Goal: Task Accomplishment & Management: Use online tool/utility

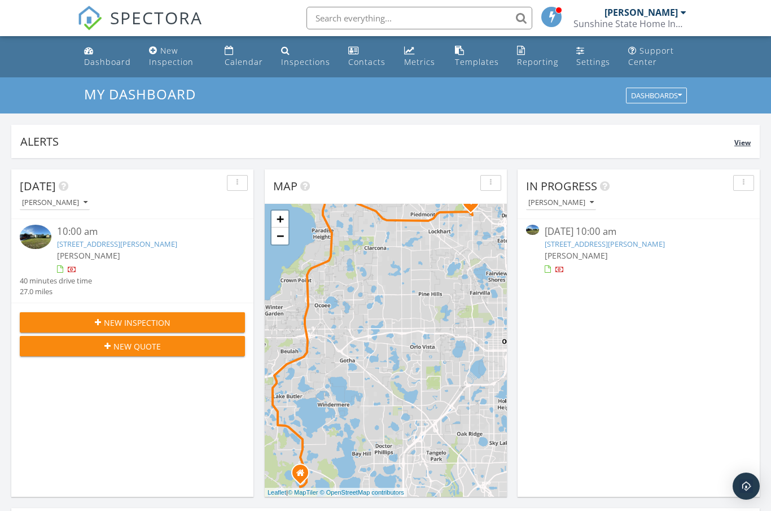
scroll to position [1028, 772]
click at [470, 60] on div "Templates" at bounding box center [477, 61] width 44 height 11
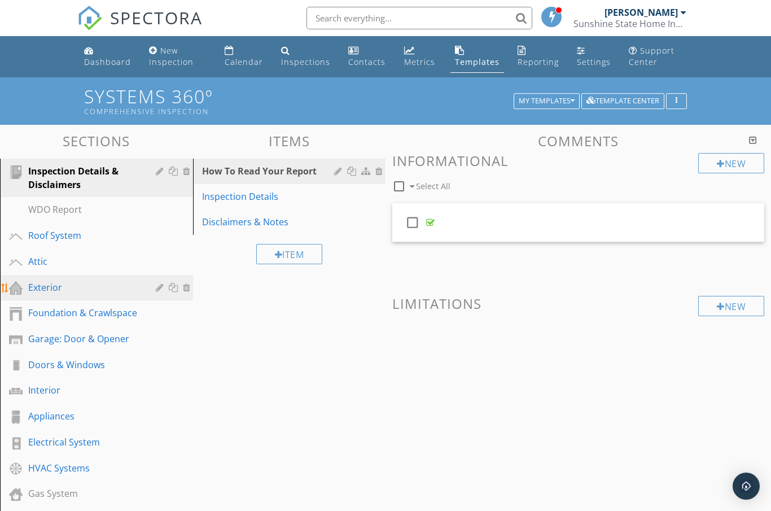
click at [91, 296] on link "Exterior" at bounding box center [98, 288] width 190 height 26
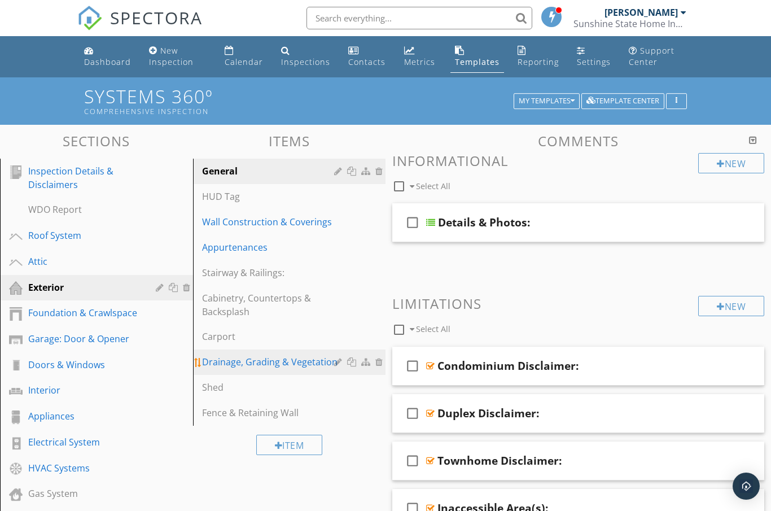
click at [252, 360] on div "Drainage, Grading & Vegetation" at bounding box center [270, 362] width 136 height 14
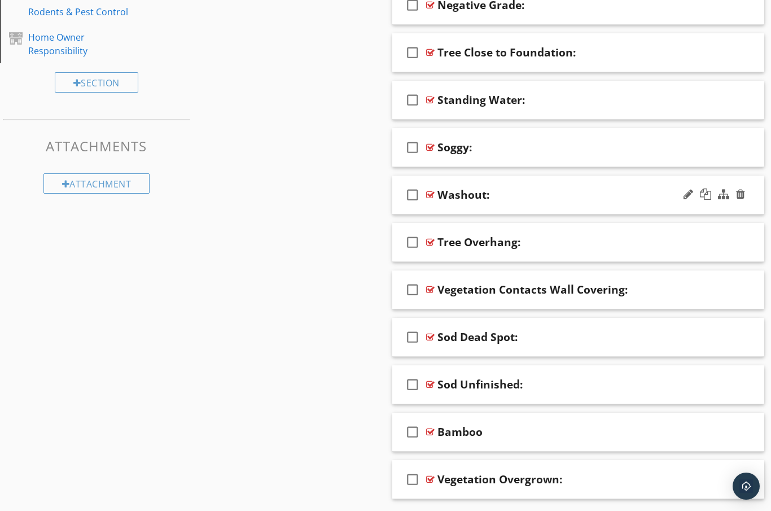
scroll to position [532, 0]
click at [576, 476] on div "Vegetation Overgrown:" at bounding box center [569, 481] width 262 height 14
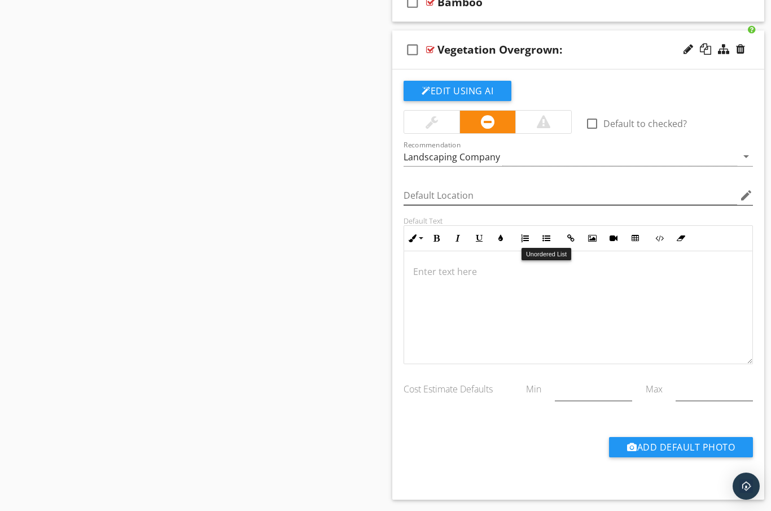
scroll to position [963, 0]
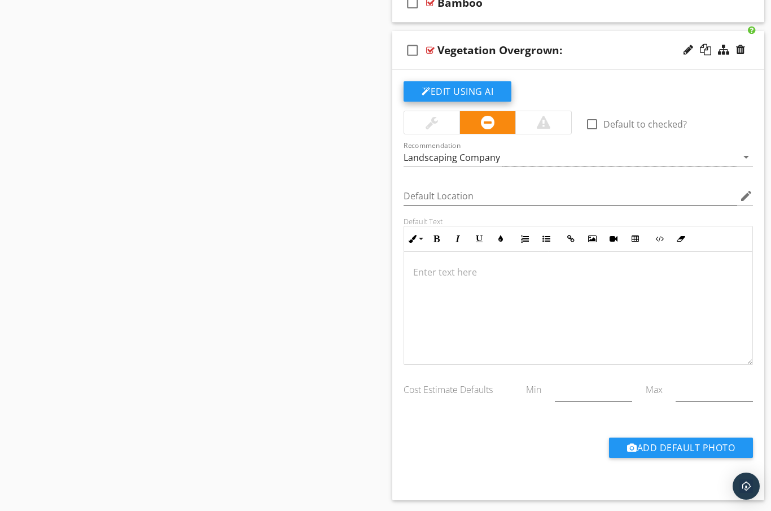
click at [471, 87] on button "Edit Using AI" at bounding box center [458, 91] width 108 height 20
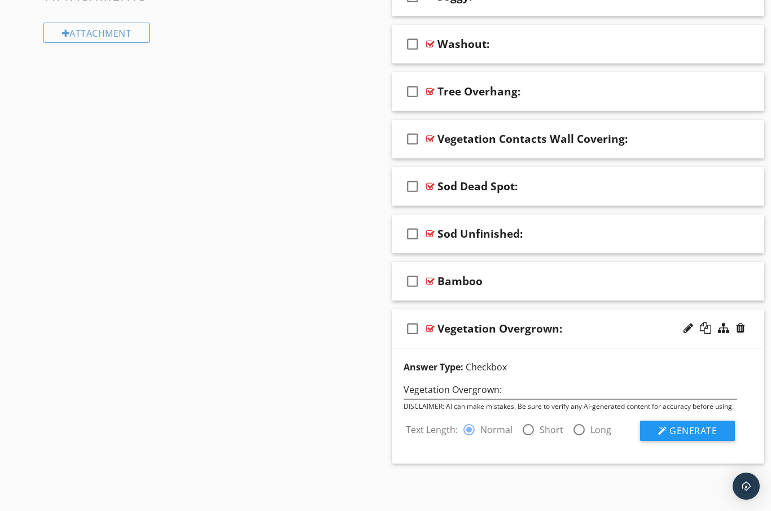
scroll to position [648, 0]
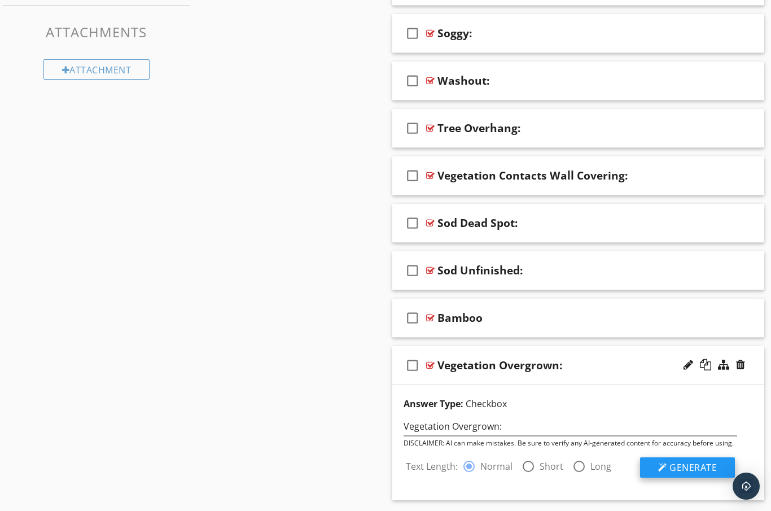
click at [695, 461] on span "Generate" at bounding box center [693, 467] width 47 height 12
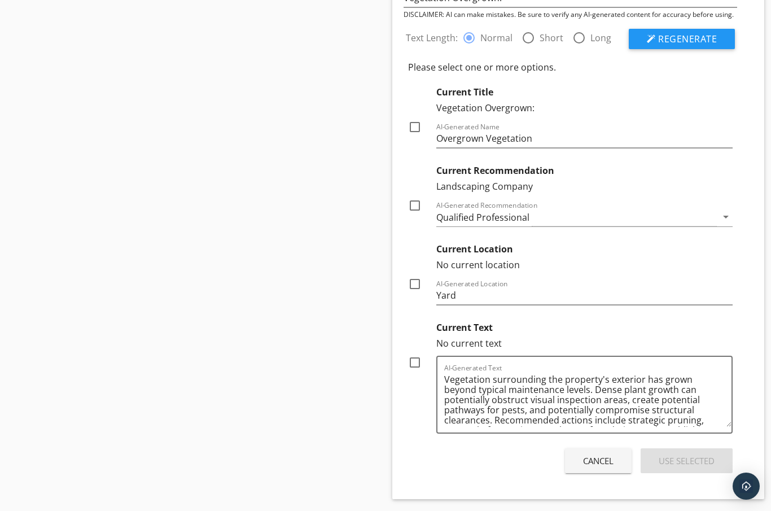
scroll to position [1075, 0]
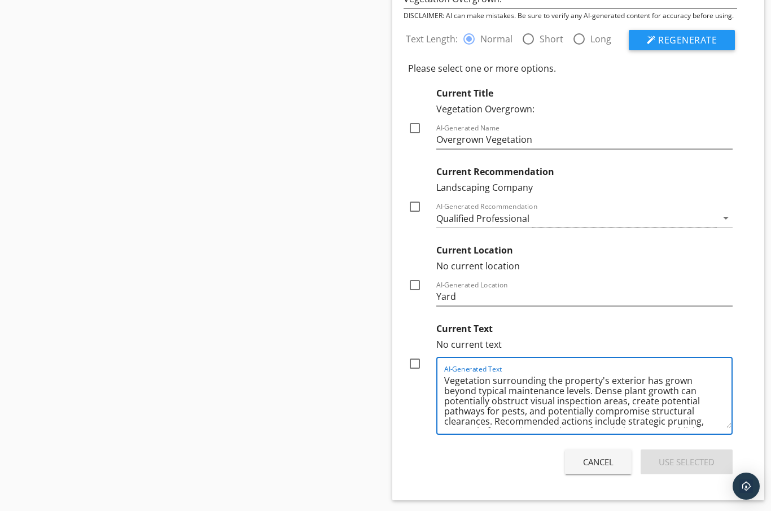
click at [564, 394] on textarea "Vegetation surrounding the property's exterior has grown beyond typical mainten…" at bounding box center [587, 399] width 287 height 56
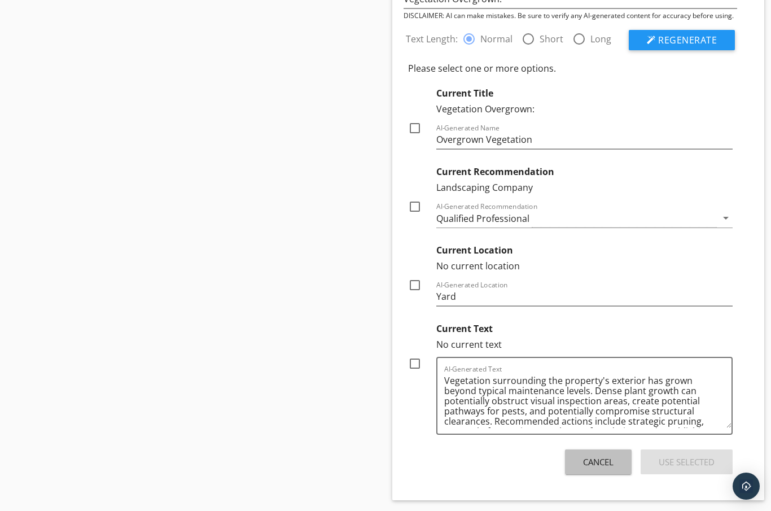
click at [593, 461] on div "Cancel" at bounding box center [598, 462] width 30 height 13
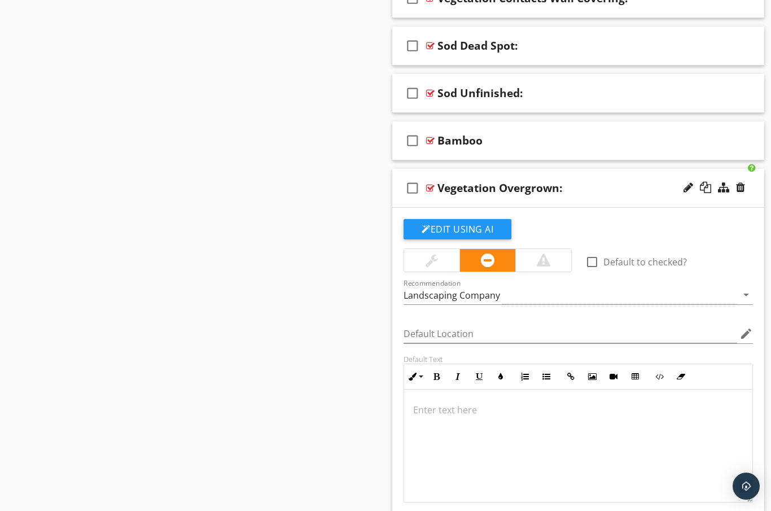
click at [537, 436] on div at bounding box center [578, 446] width 348 height 113
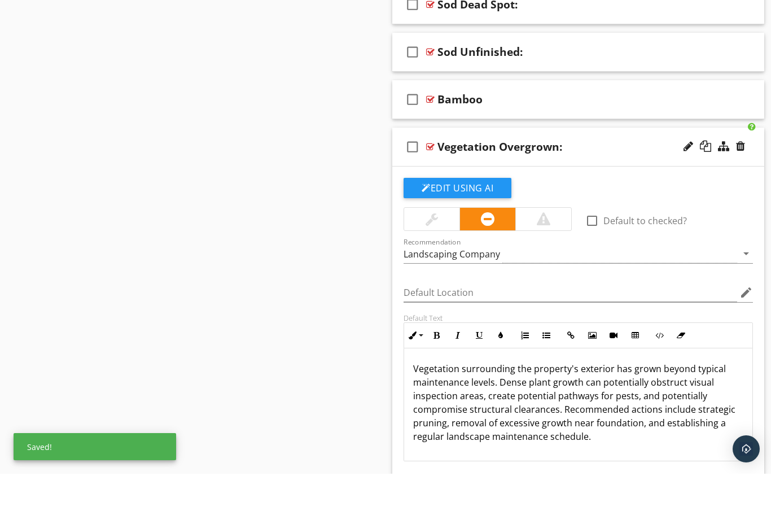
scroll to position [830, 0]
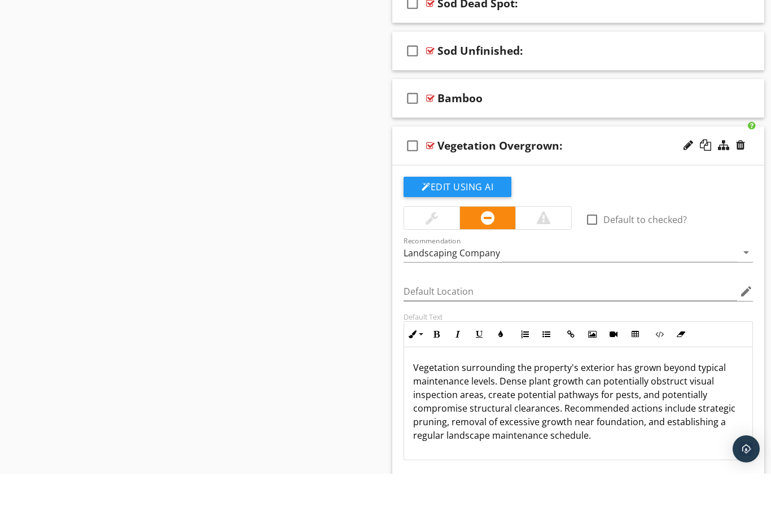
click at [413, 384] on div "Vegetation surrounding the property's exterior has grown beyond typical mainten…" at bounding box center [578, 440] width 348 height 113
click at [550, 398] on p "I observed the vegetation surrounding the property's exterior has grown beyond …" at bounding box center [578, 438] width 330 height 81
click at [662, 398] on p "I observed the vegetation surrounding the property's exterior has grown beyond …" at bounding box center [578, 438] width 330 height 81
click at [495, 398] on p "I observed the vegetation surrounding the property's exterior has grown beyond …" at bounding box center [578, 438] width 330 height 81
click at [421, 408] on p "I observed the vegetation surrounding the property's exterior has grown beyond …" at bounding box center [578, 438] width 330 height 81
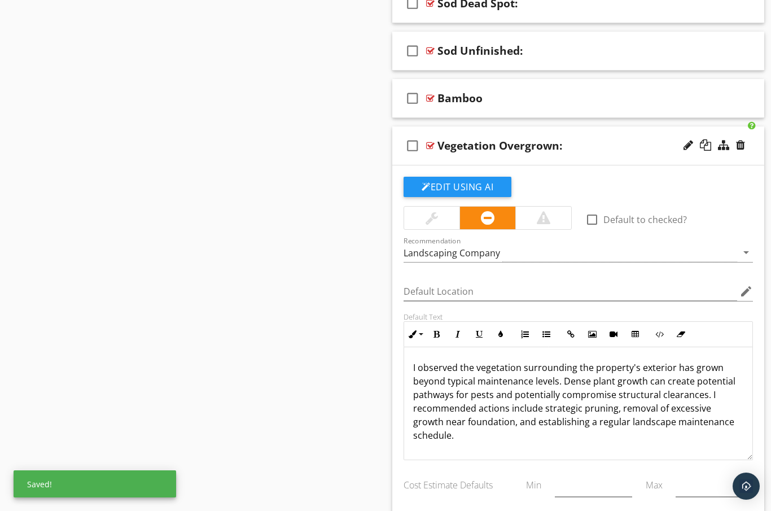
click at [421, 408] on p "I observed the vegetation surrounding the property's exterior has grown beyond …" at bounding box center [578, 401] width 330 height 81
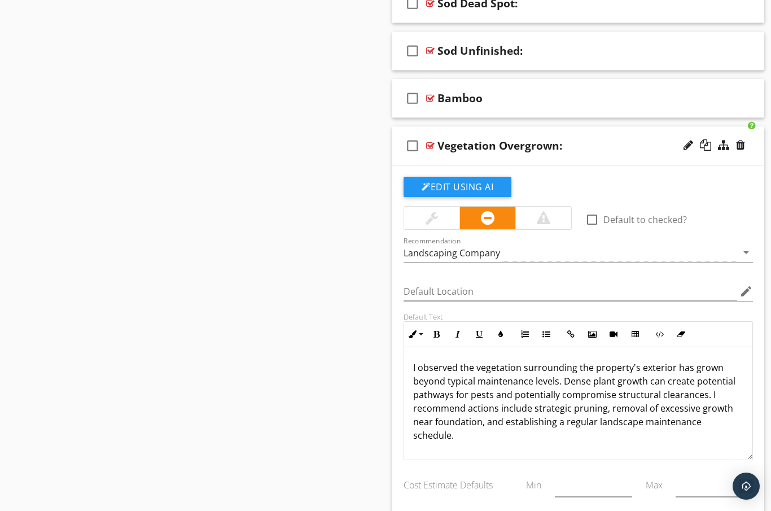
click at [569, 407] on p "I observed the vegetation surrounding the property's exterior has grown beyond …" at bounding box center [578, 401] width 330 height 81
click at [659, 422] on p "I observed the vegetation surrounding the property's exterior has grown beyond …" at bounding box center [578, 395] width 330 height 68
click at [445, 220] on div at bounding box center [431, 218] width 55 height 23
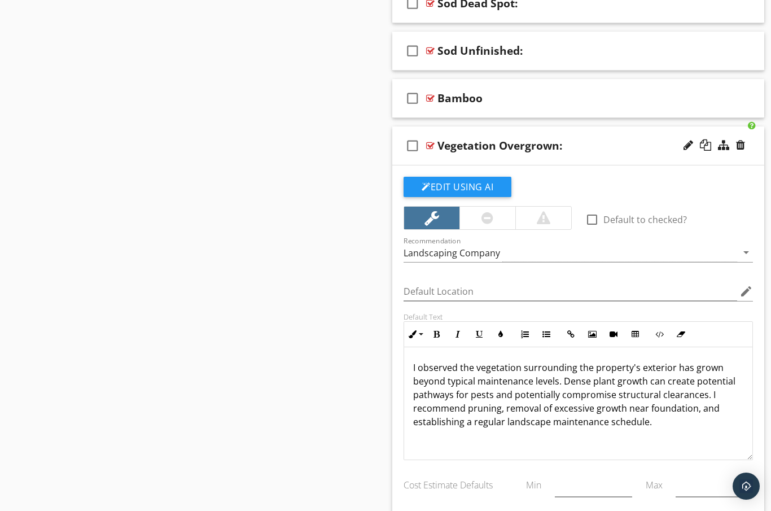
click at [699, 425] on p "I observed the vegetation surrounding the property's exterior has grown beyond …" at bounding box center [578, 395] width 330 height 68
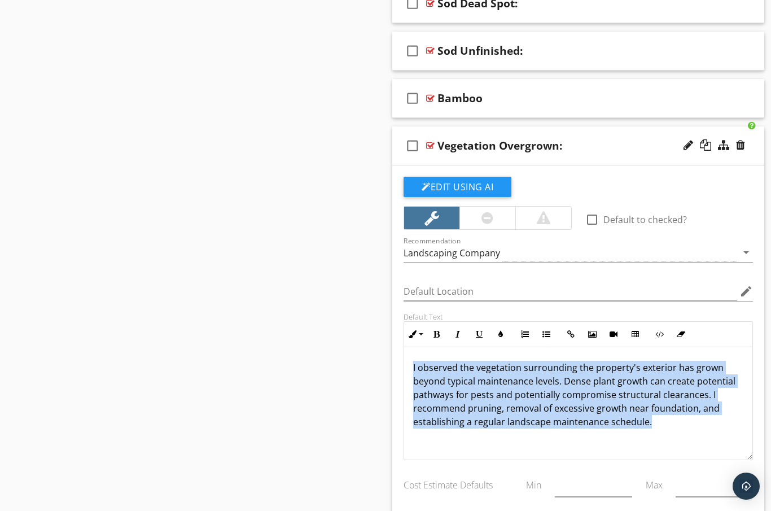
copy p "I observed the vegetation surrounding the property's exterior has grown beyond …"
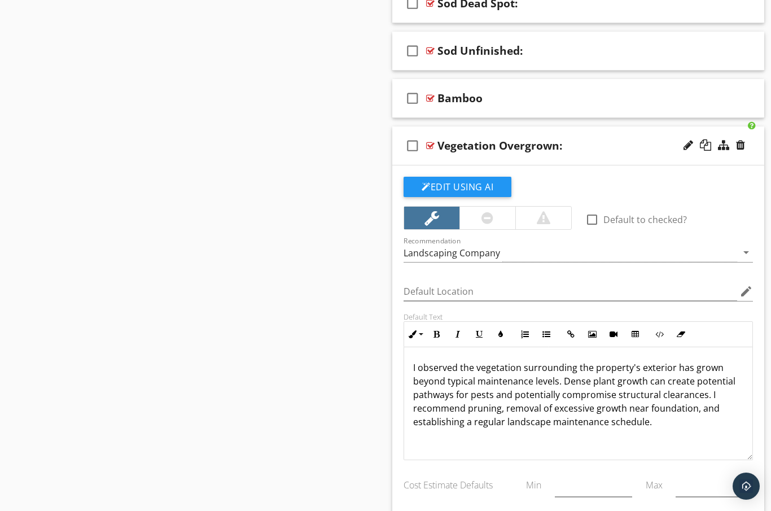
click at [598, 145] on div "Vegetation Overgrown:" at bounding box center [569, 146] width 262 height 14
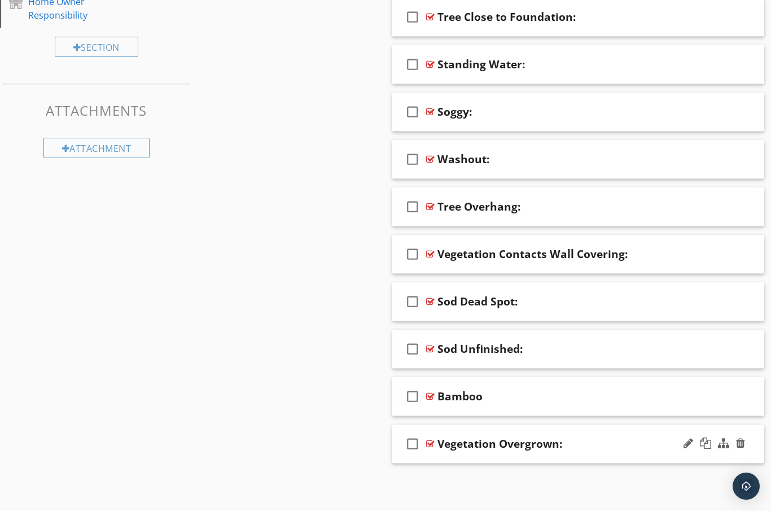
scroll to position [532, 0]
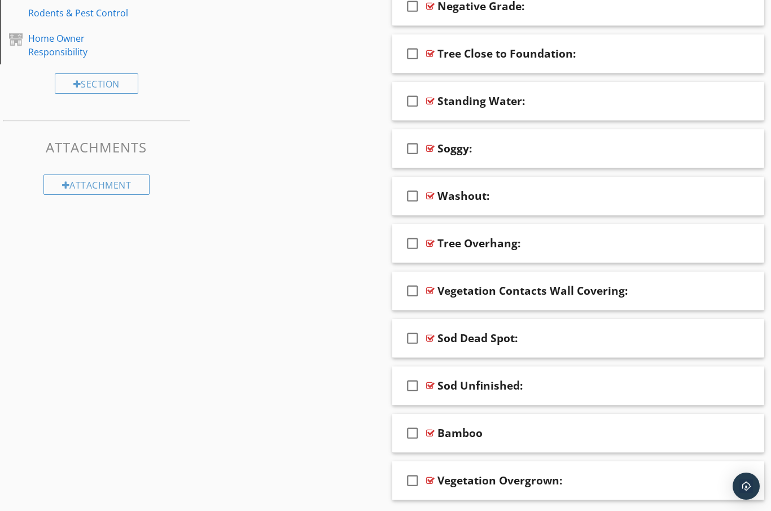
click at [273, 186] on div "Sections Inspection Details & Disclaimers WDO Report Roof System Attic Exterior…" at bounding box center [385, 64] width 771 height 944
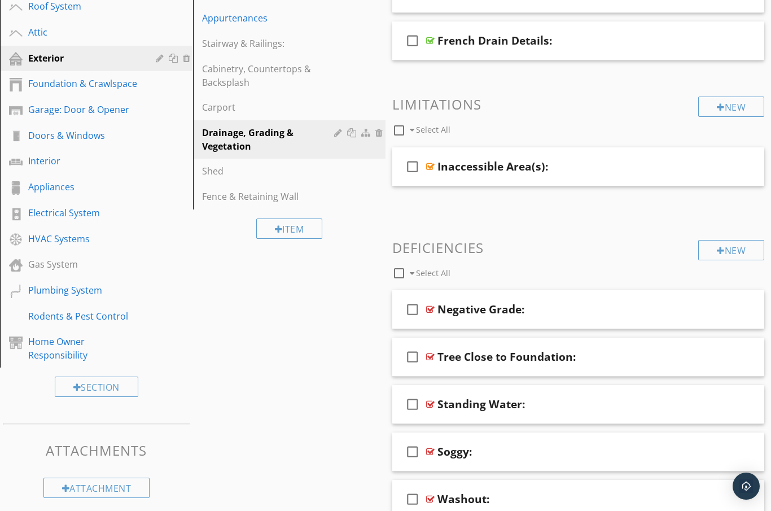
scroll to position [99, 0]
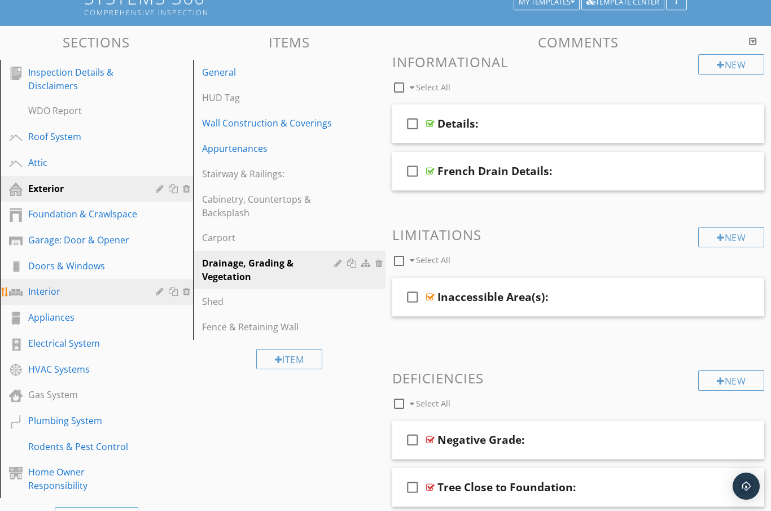
click at [66, 291] on div "Interior" at bounding box center [83, 292] width 111 height 14
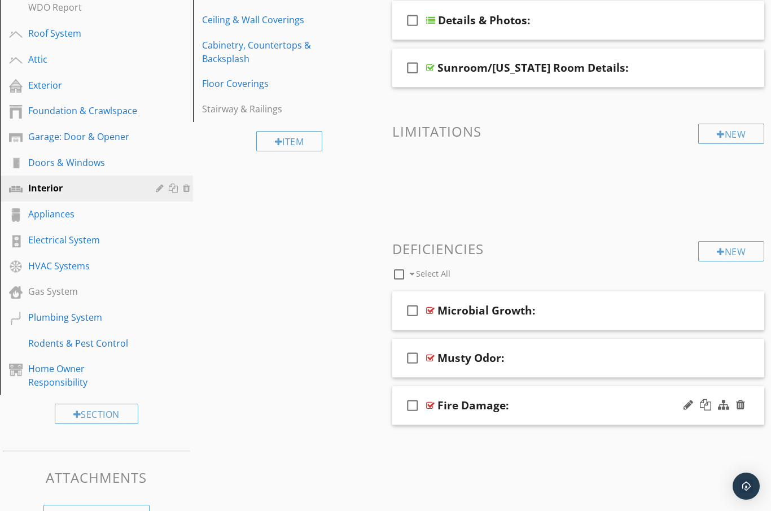
scroll to position [200, 0]
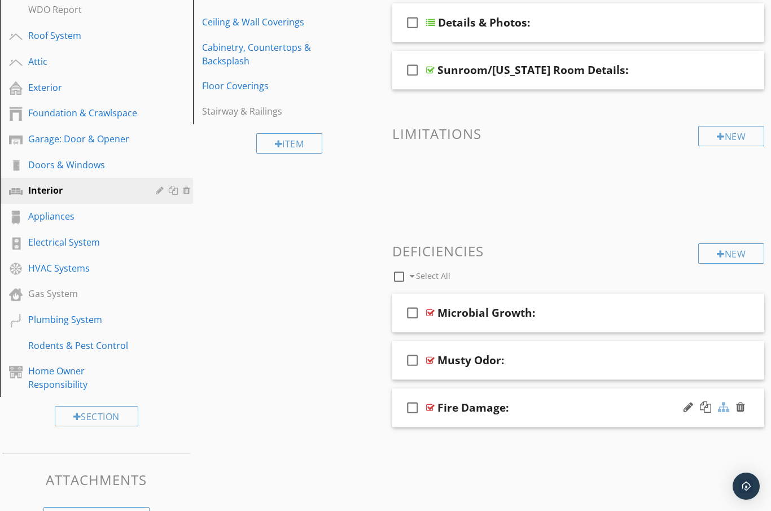
click at [719, 408] on div at bounding box center [723, 406] width 11 height 11
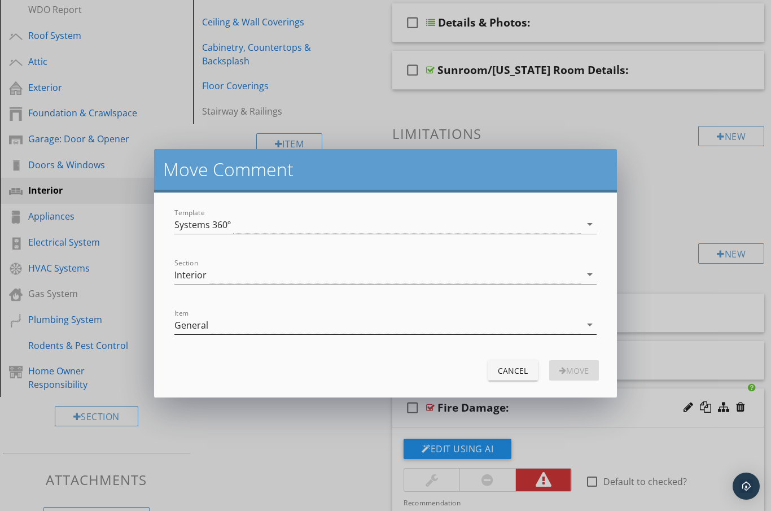
click at [207, 326] on div "General" at bounding box center [191, 325] width 34 height 10
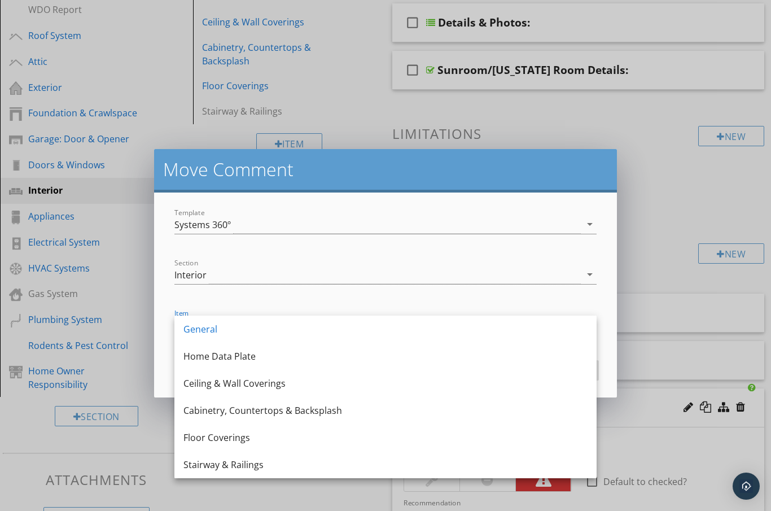
click at [247, 293] on div at bounding box center [385, 291] width 422 height 7
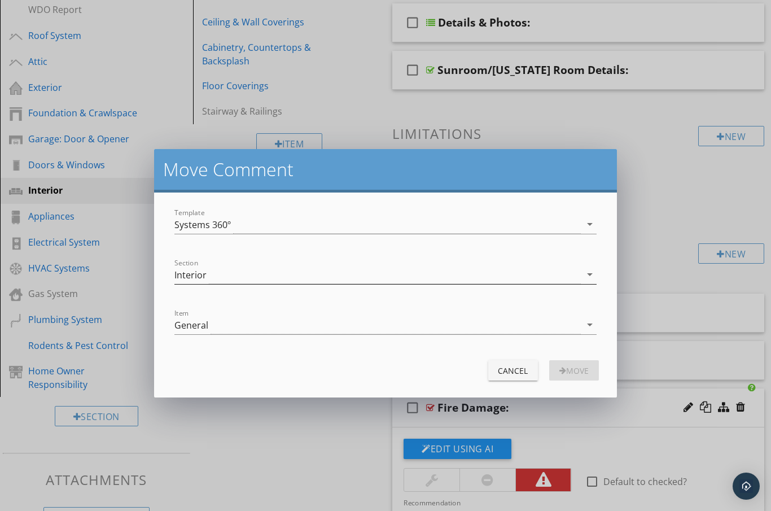
click at [200, 275] on div "Interior" at bounding box center [190, 275] width 32 height 10
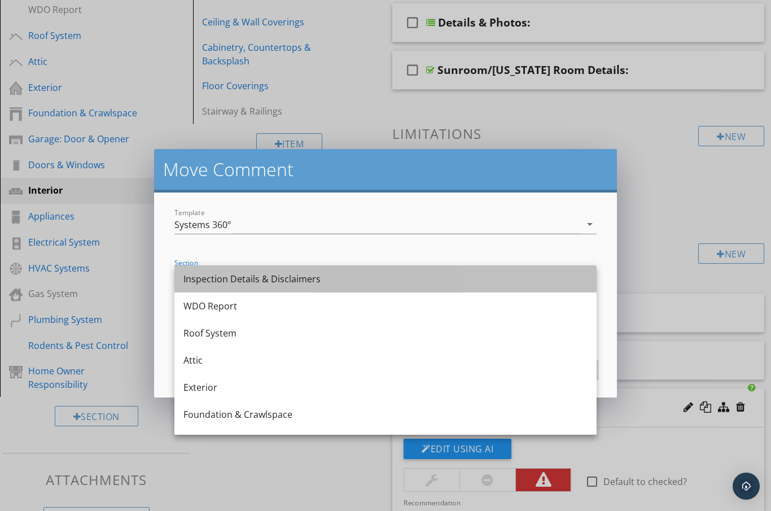
click at [211, 279] on div "Inspection Details & Disclaimers" at bounding box center [385, 279] width 404 height 14
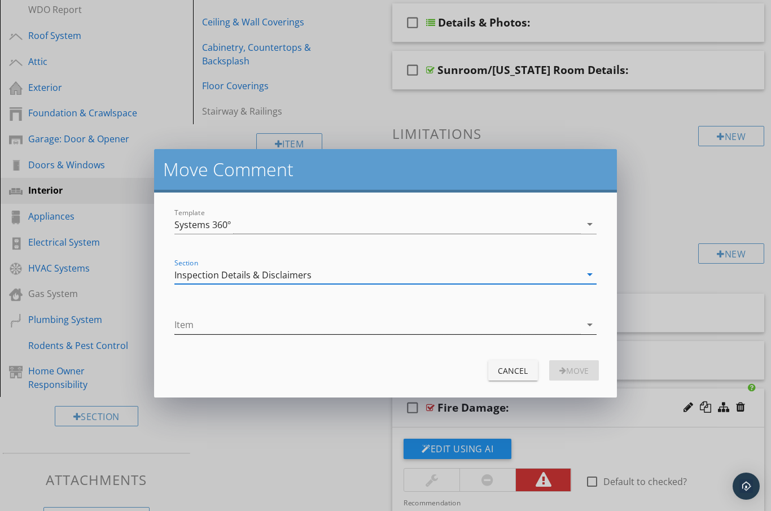
click at [198, 326] on div at bounding box center [377, 325] width 406 height 19
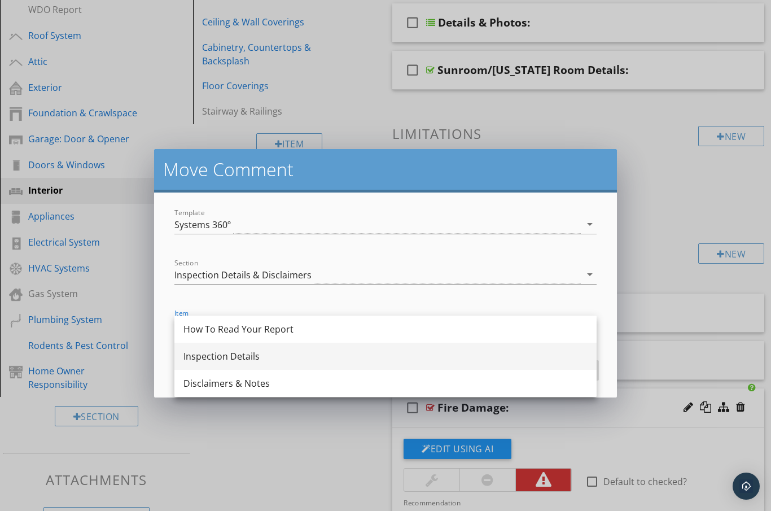
click at [248, 355] on div "Inspection Details" at bounding box center [385, 356] width 404 height 14
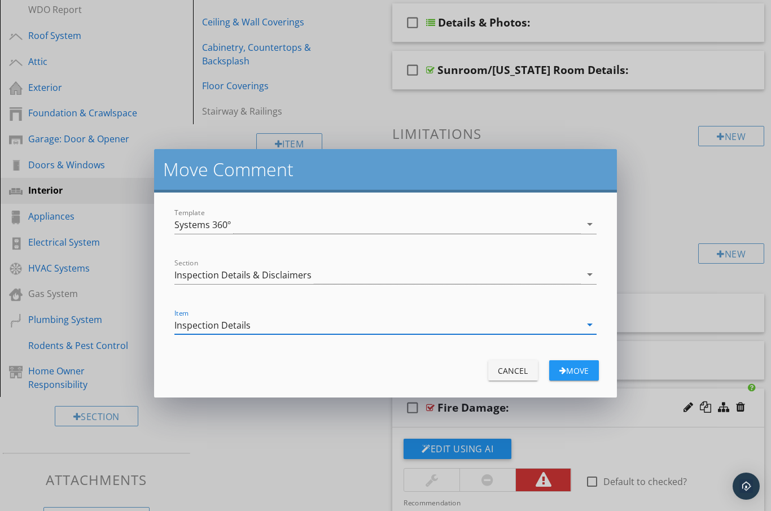
click at [567, 364] on button "Move" at bounding box center [574, 370] width 50 height 20
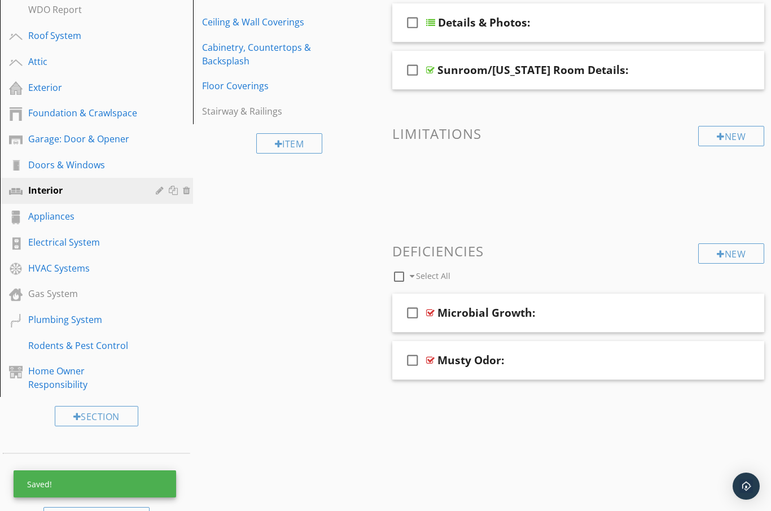
click at [309, 261] on div "Sections Inspection Details & Disclaimers WDO Report Roof System Attic Exterior…" at bounding box center [385, 230] width 771 height 611
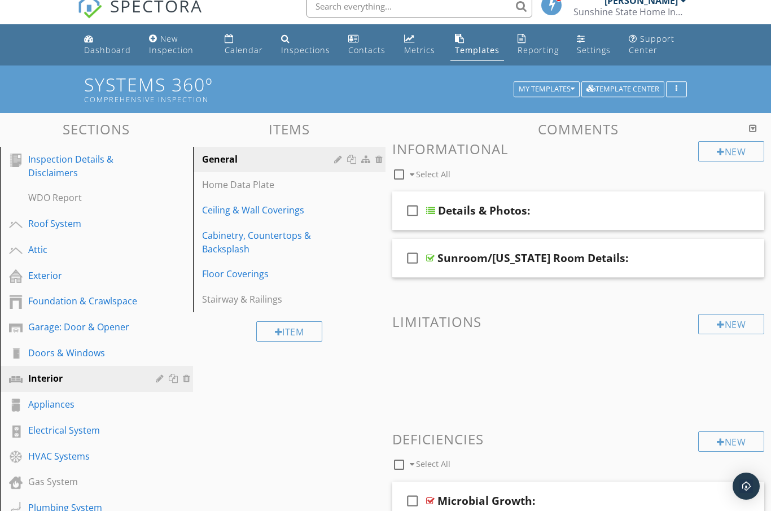
scroll to position [0, 0]
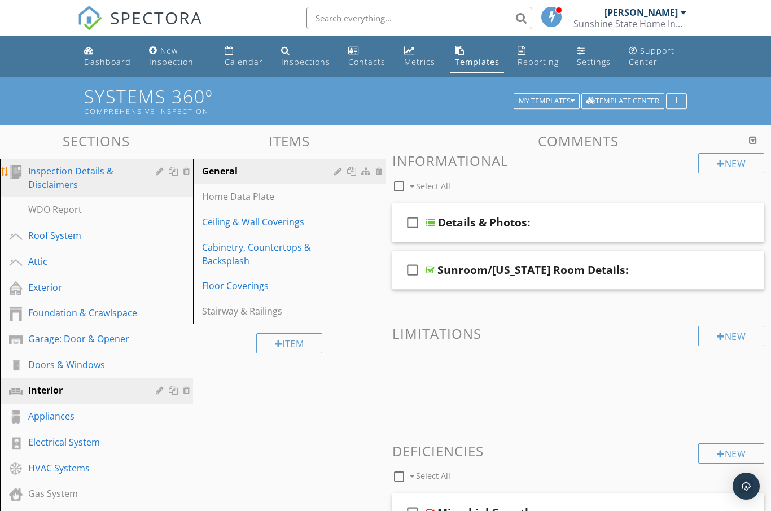
click at [75, 182] on div "Inspection Details & Disclaimers" at bounding box center [83, 177] width 111 height 27
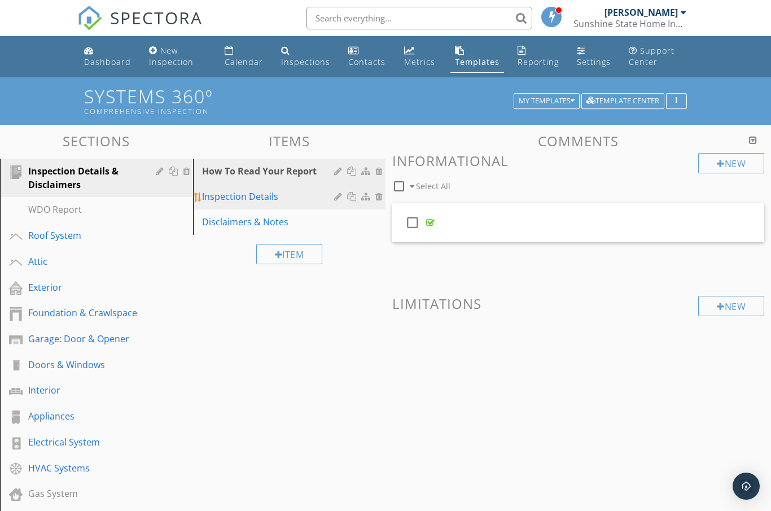
click at [278, 201] on div "Inspection Details" at bounding box center [270, 197] width 136 height 14
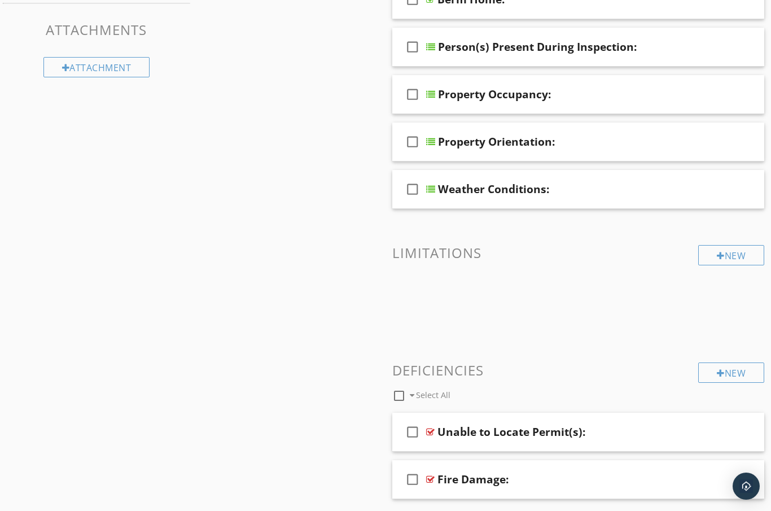
scroll to position [649, 0]
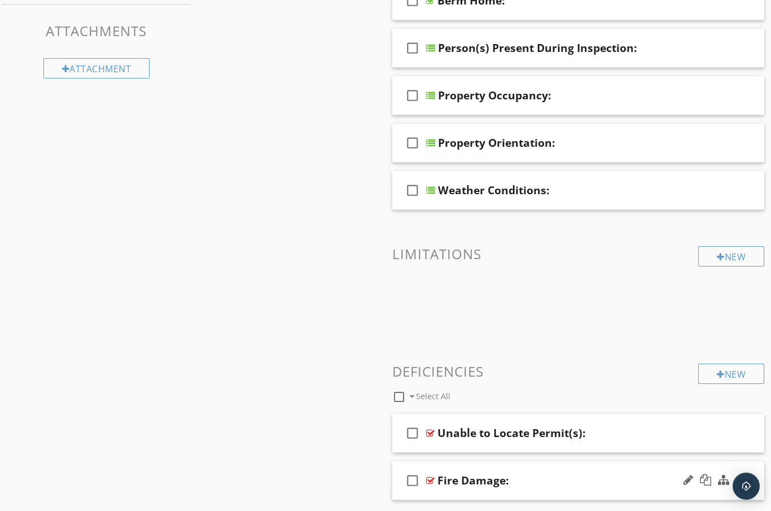
click at [544, 479] on div "Fire Damage:" at bounding box center [569, 481] width 262 height 14
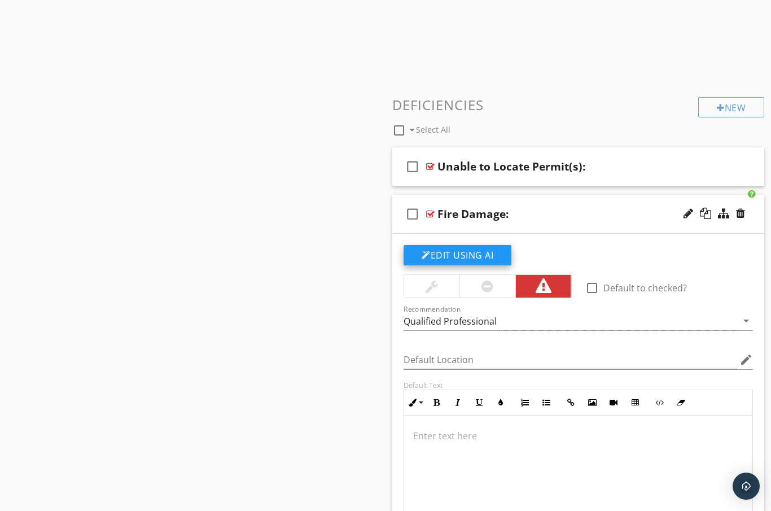
click at [476, 254] on button "Edit Using AI" at bounding box center [458, 255] width 108 height 20
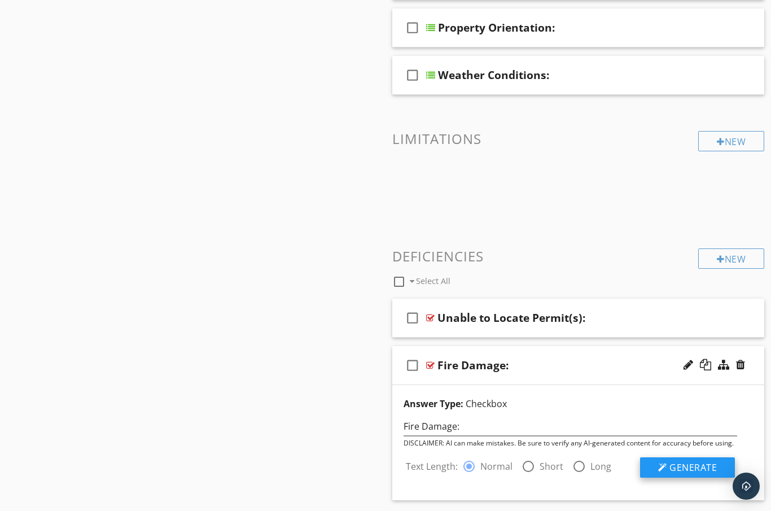
click at [690, 465] on span "Generate" at bounding box center [693, 467] width 47 height 12
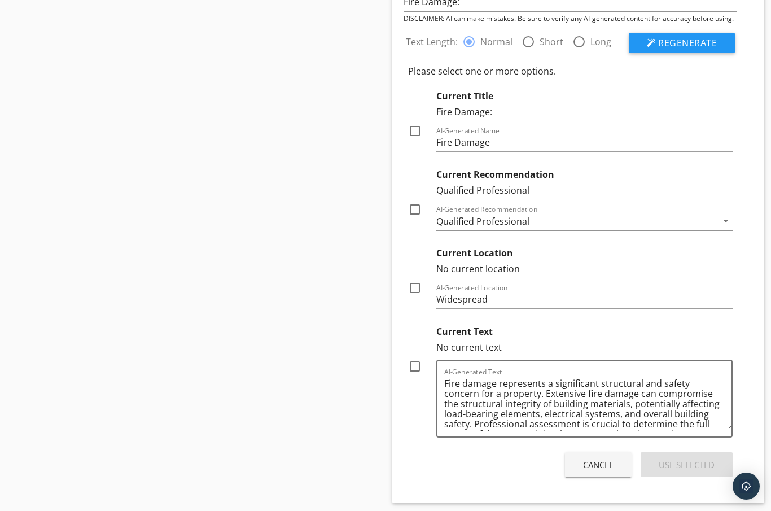
scroll to position [1190, 0]
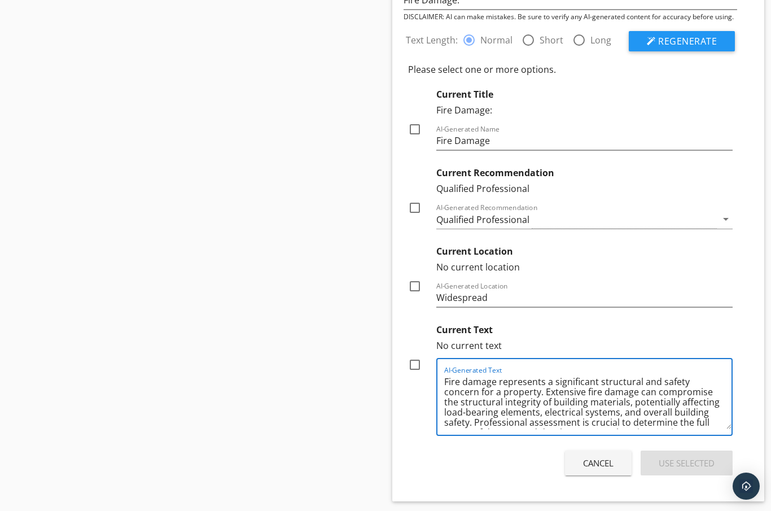
click at [539, 402] on textarea "Fire damage represents a significant structural and safety concern for a proper…" at bounding box center [587, 401] width 287 height 56
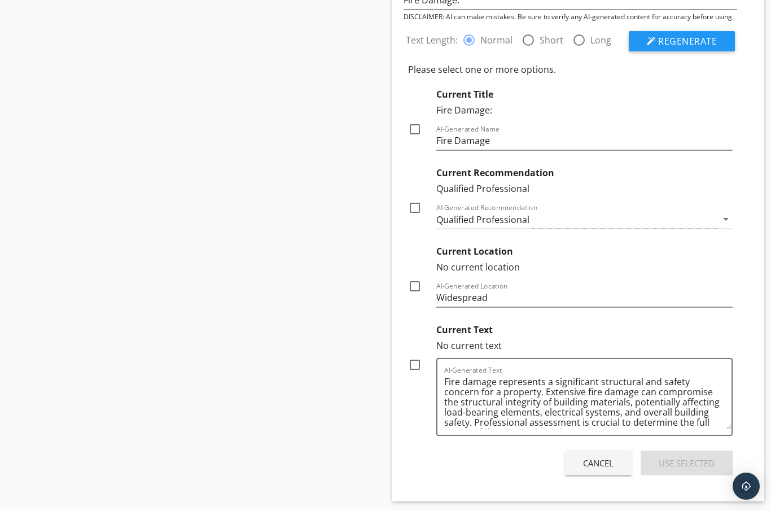
click at [597, 464] on div "Cancel" at bounding box center [598, 463] width 30 height 13
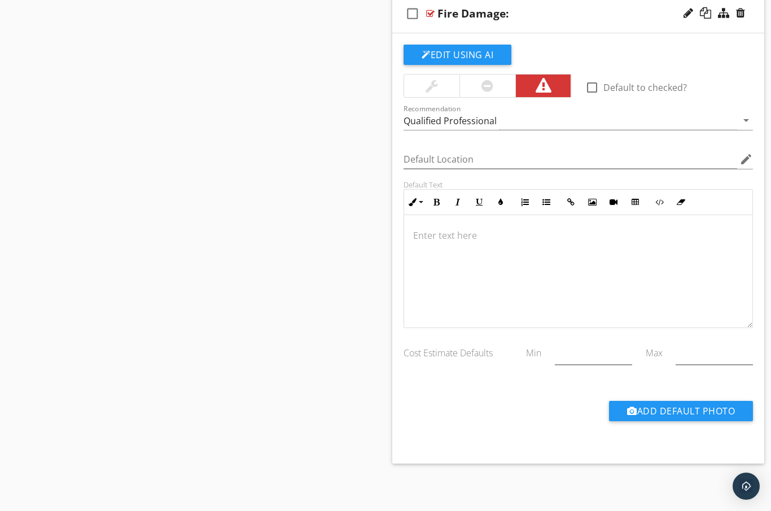
scroll to position [941, 0]
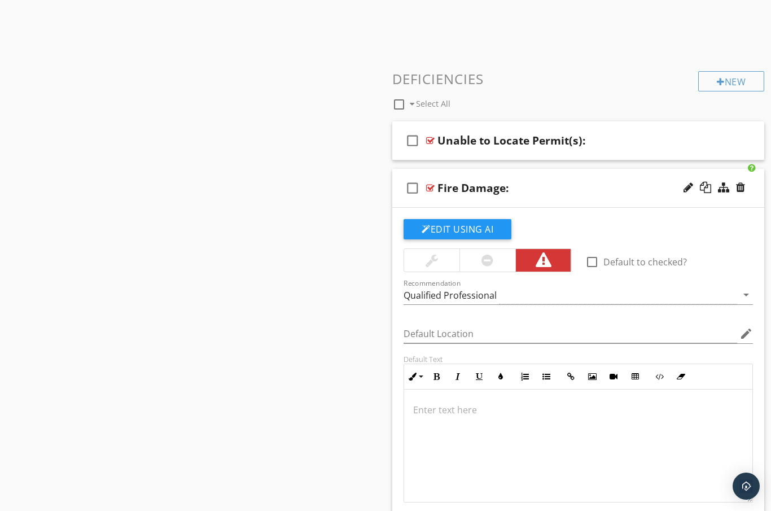
click at [497, 416] on div at bounding box center [578, 446] width 348 height 113
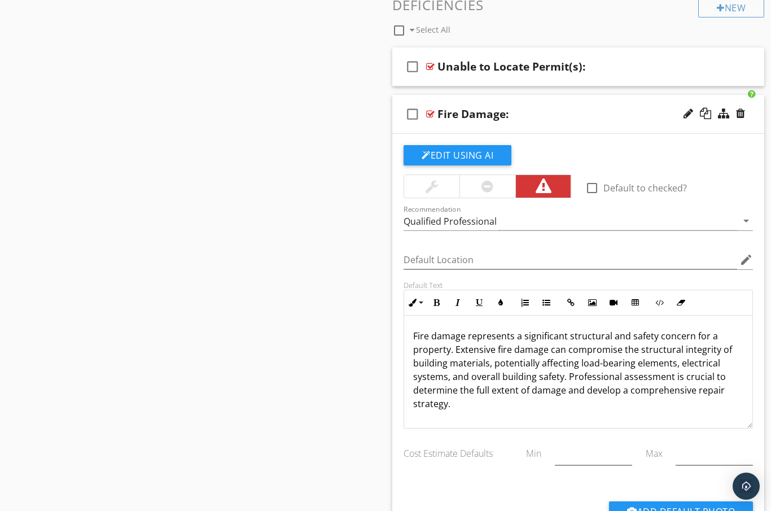
scroll to position [1032, 0]
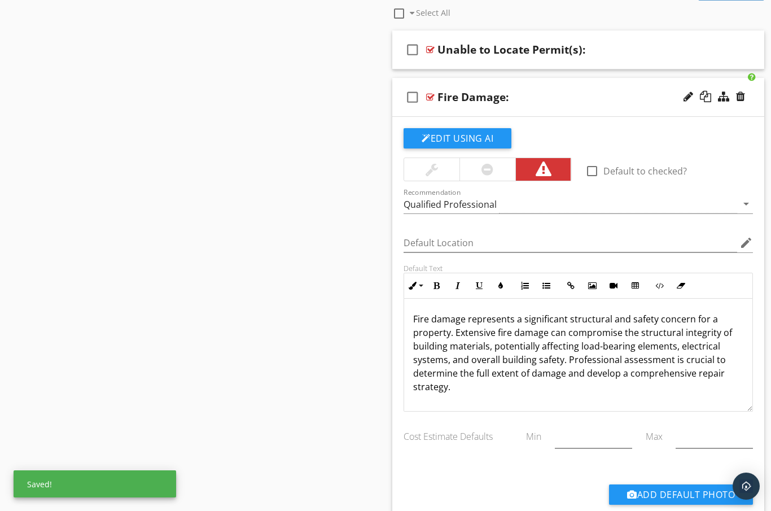
click at [413, 321] on p "Fire damage represents a significant structural and safety concern for a proper…" at bounding box center [578, 352] width 330 height 81
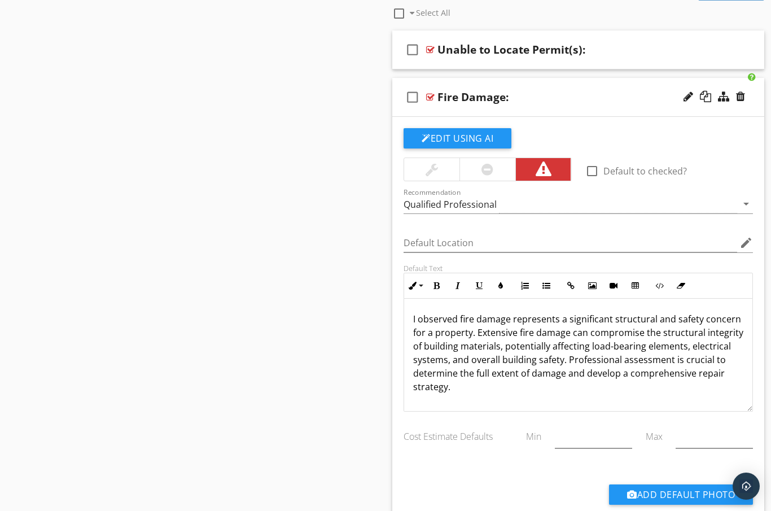
click at [514, 318] on p "I observed fire damage represents a significant structural and safety concern f…" at bounding box center [578, 352] width 330 height 81
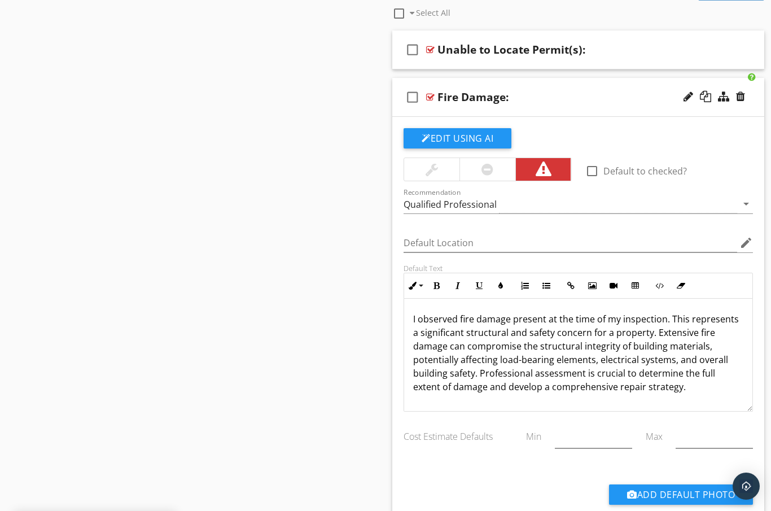
click at [680, 319] on p "I observed fire damage present at the time of my inspection. This represents a …" at bounding box center [578, 352] width 330 height 81
click at [644, 335] on p "I observed fire damage present at the time of my inspection. This represents a …" at bounding box center [578, 352] width 330 height 81
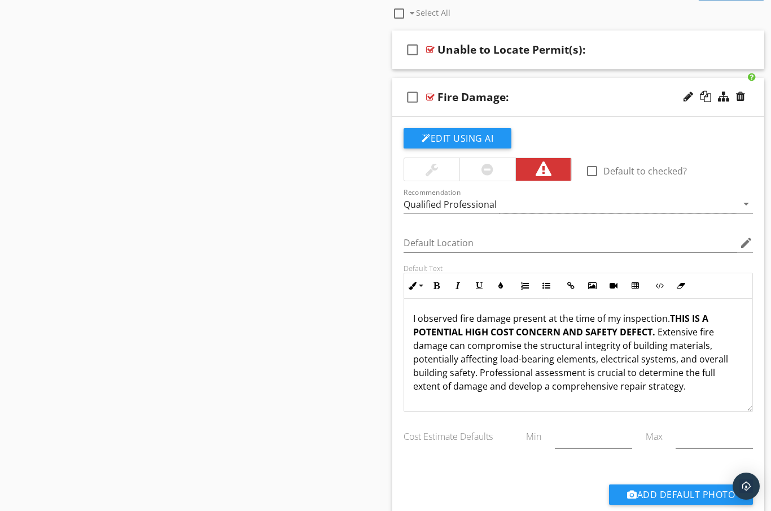
click at [489, 241] on input "Default Location" at bounding box center [571, 243] width 334 height 19
click at [540, 405] on div "I observed fire damage present at the time of my inspection. THIS IS A POTENTIA…" at bounding box center [578, 354] width 348 height 113
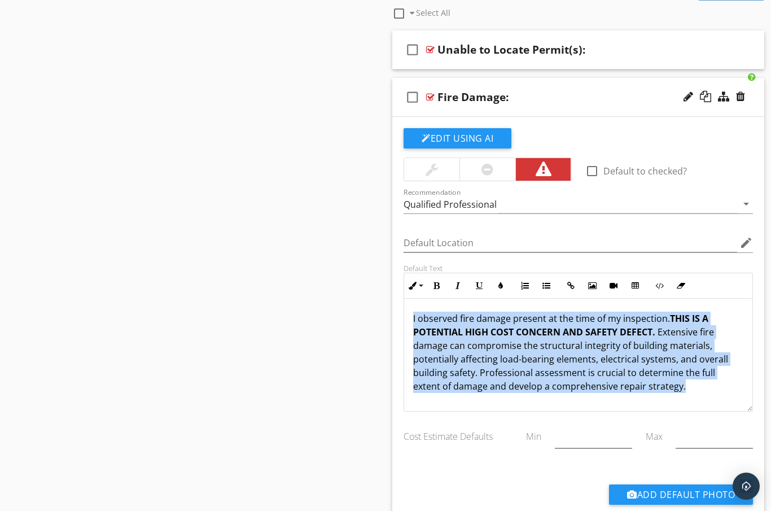
copy p "I observed fire damage present at the time of my inspection. THIS IS A POTENTIA…"
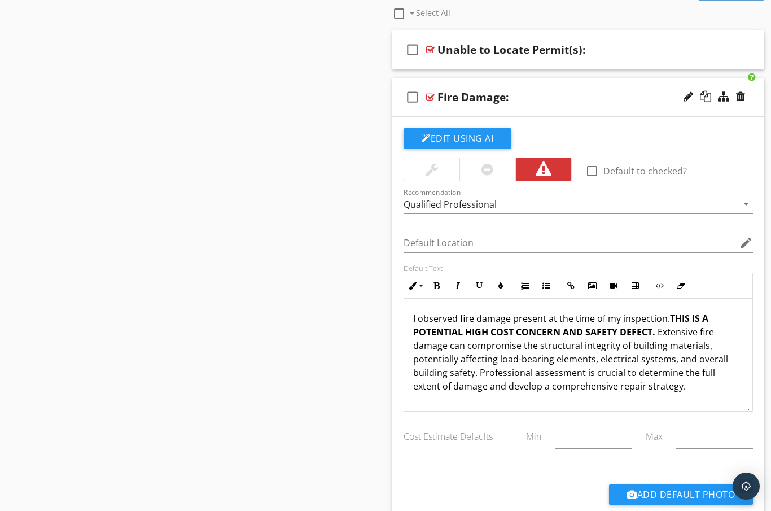
click at [550, 98] on div "Fire Damage:" at bounding box center [569, 97] width 262 height 14
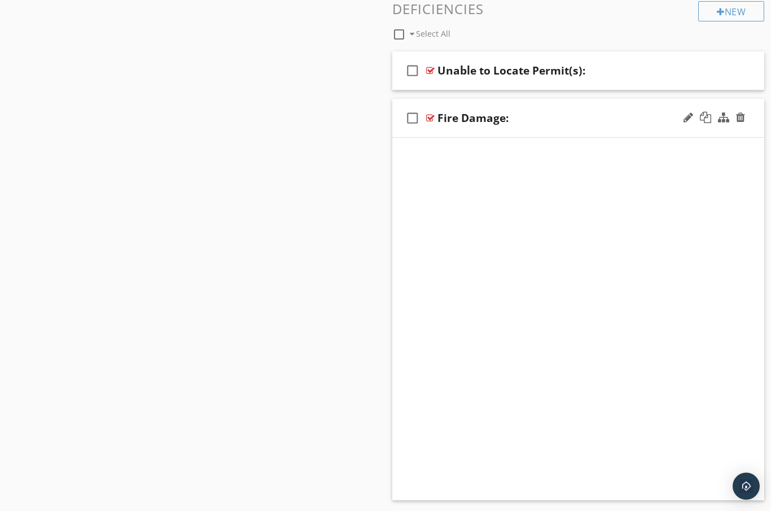
scroll to position [649, 0]
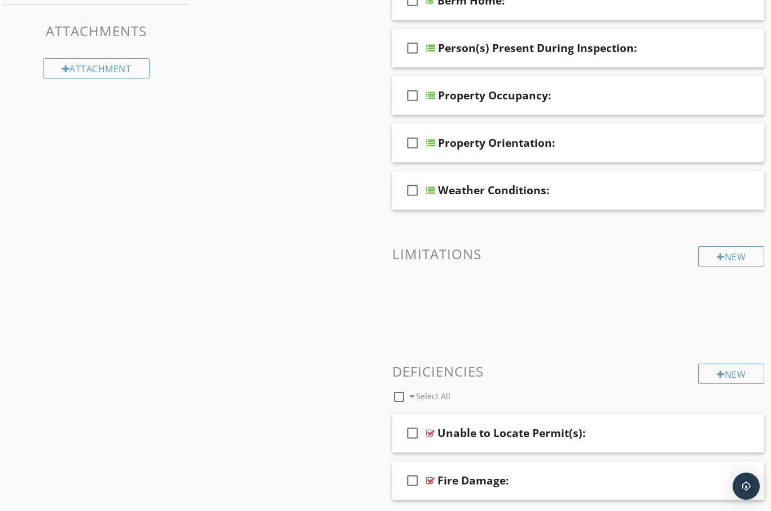
click at [333, 313] on div "Sections Inspection Details & Disclaimers WDO Report Roof System Attic Exterior…" at bounding box center [385, 6] width 771 height 1061
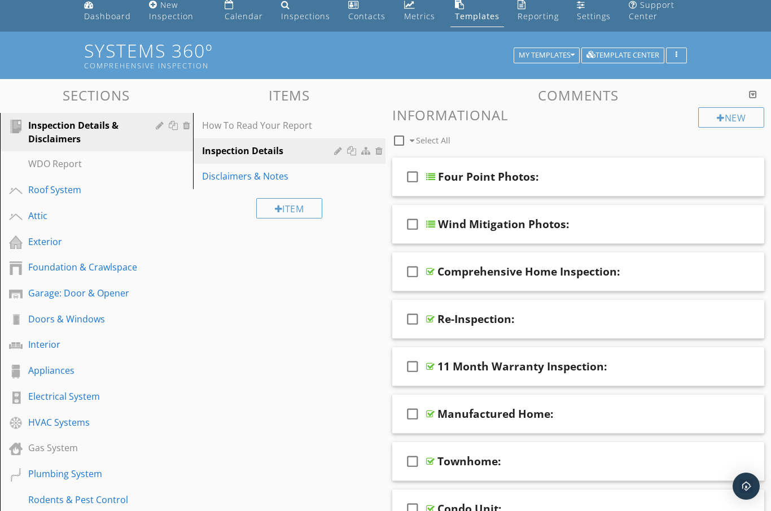
scroll to position [0, 0]
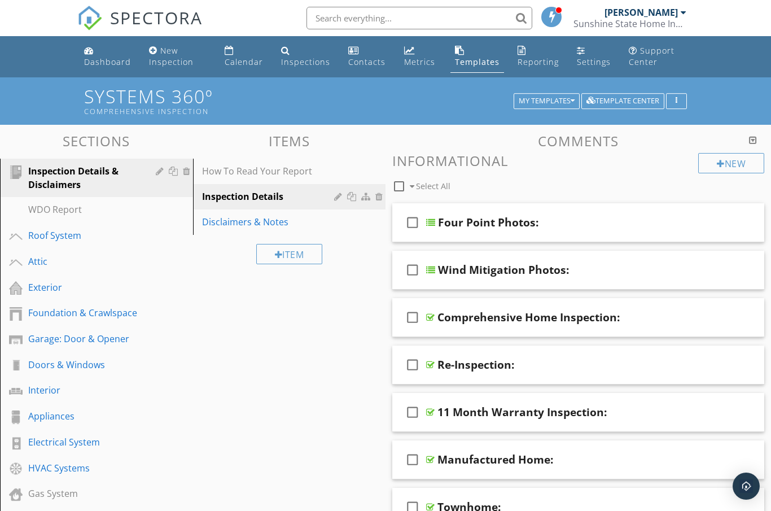
click at [100, 61] on div "Dashboard" at bounding box center [107, 61] width 47 height 11
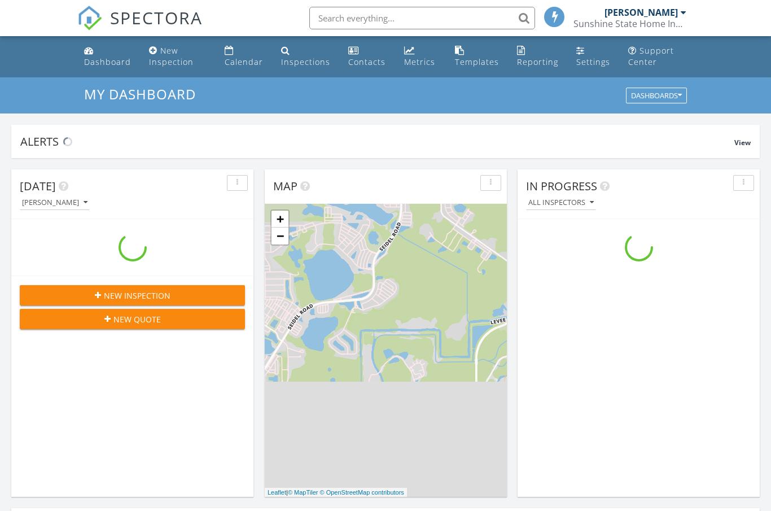
scroll to position [1028, 772]
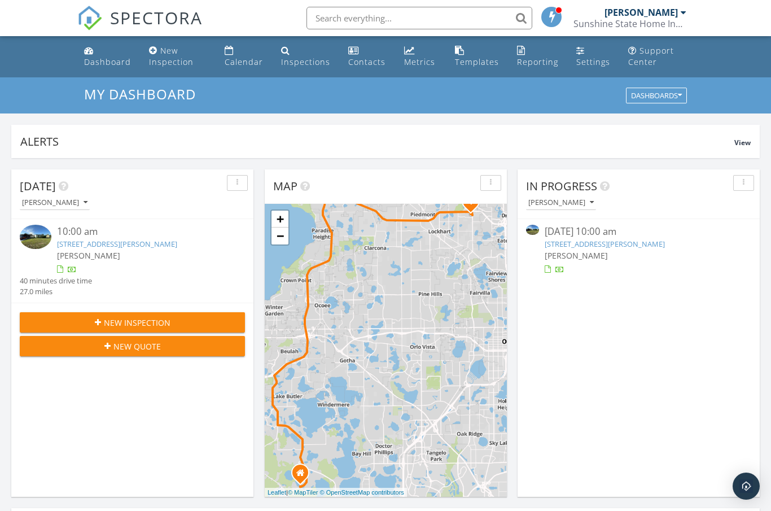
click at [98, 246] on link "2912 Joyann St, Orlando, FL 32810" at bounding box center [117, 244] width 120 height 10
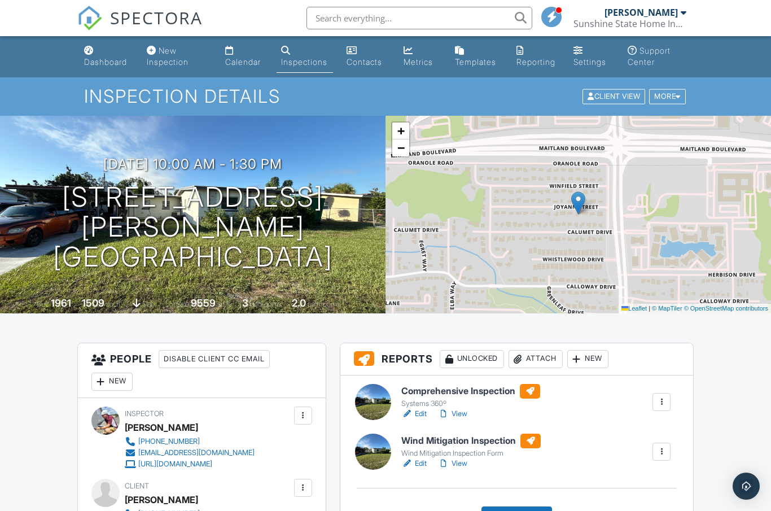
scroll to position [274, 0]
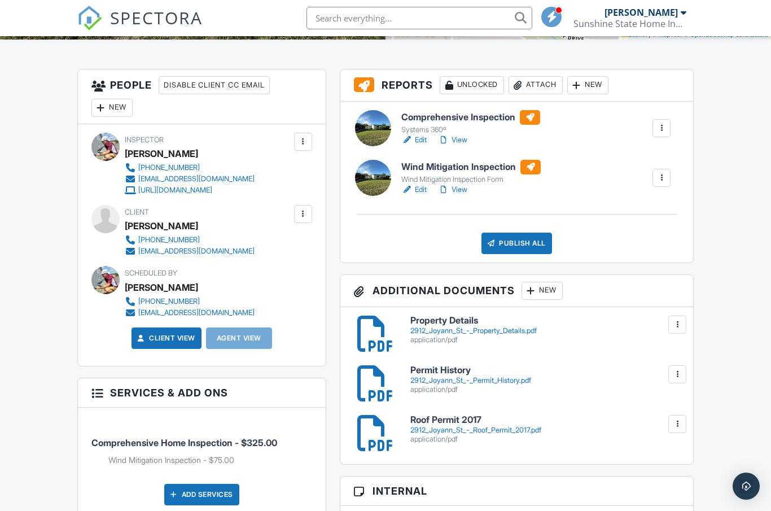
click at [420, 141] on link "Edit" at bounding box center [413, 139] width 25 height 11
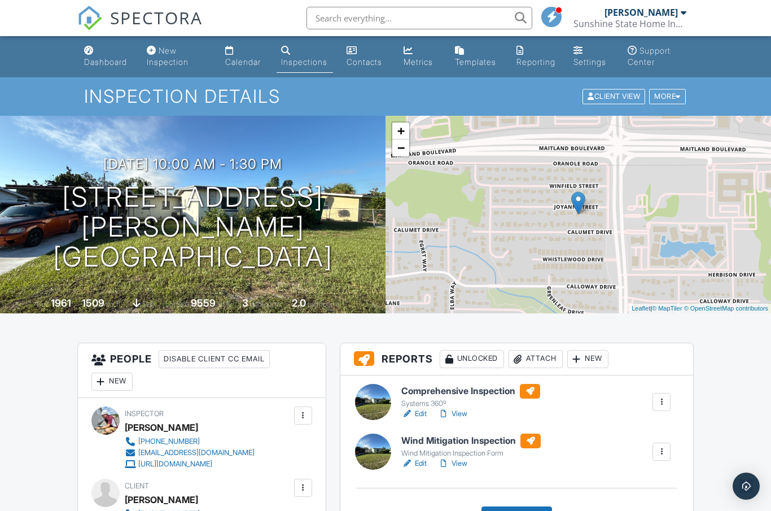
scroll to position [63, 0]
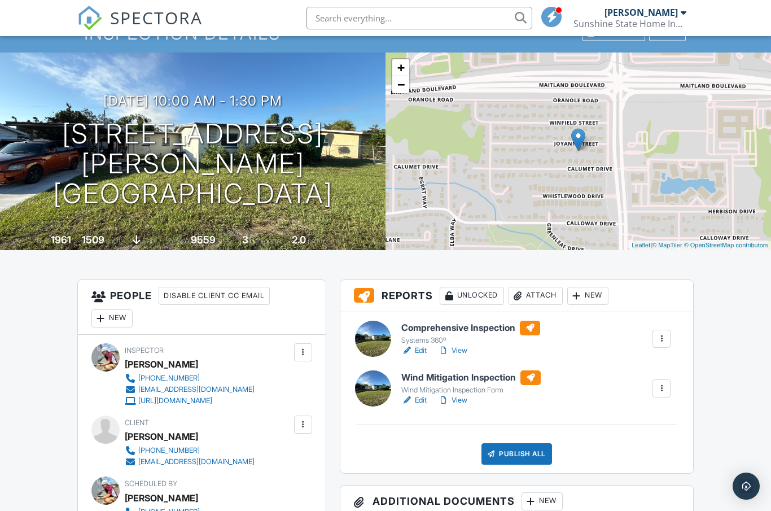
click at [458, 345] on link "View" at bounding box center [452, 350] width 29 height 11
